Goal: Task Accomplishment & Management: Use online tool/utility

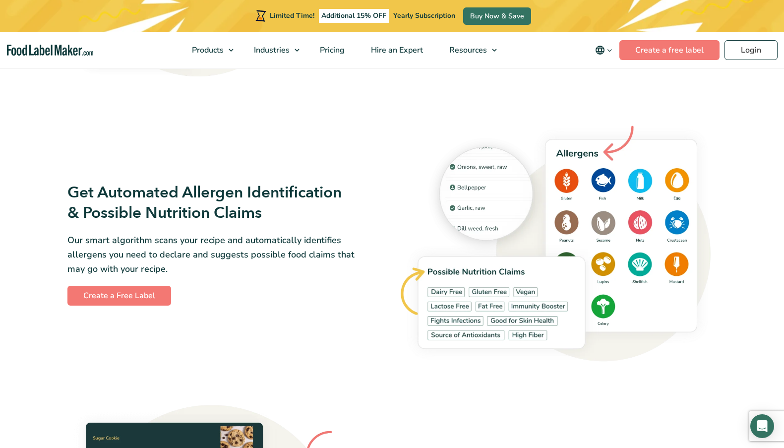
scroll to position [1078, 0]
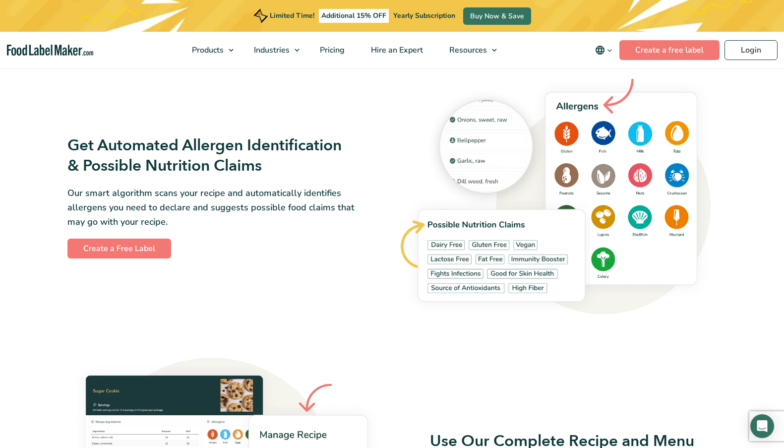
click at [645, 219] on img at bounding box center [557, 196] width 319 height 249
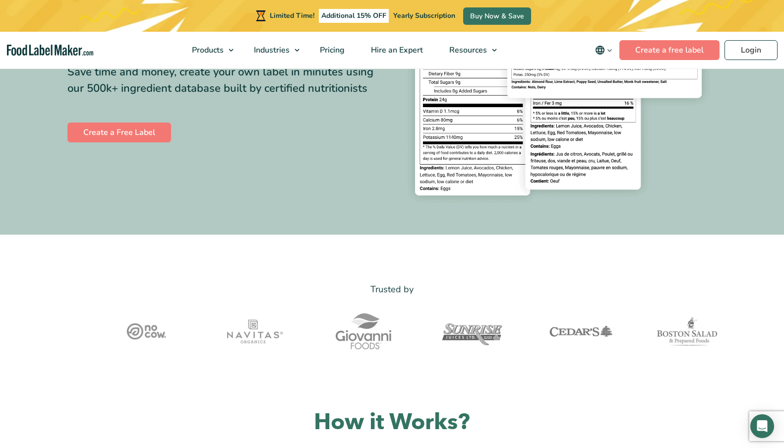
scroll to position [0, 0]
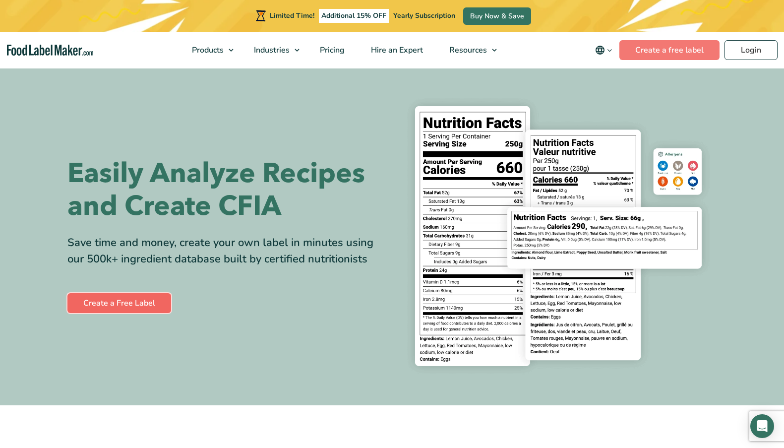
click at [145, 310] on link "Create a Free Label" at bounding box center [119, 303] width 104 height 20
click at [691, 173] on img at bounding box center [558, 236] width 317 height 291
